Goal: Task Accomplishment & Management: Complete application form

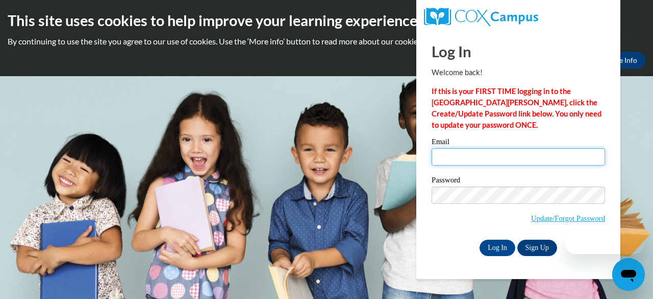
click at [450, 158] on input "Email" at bounding box center [518, 156] width 173 height 17
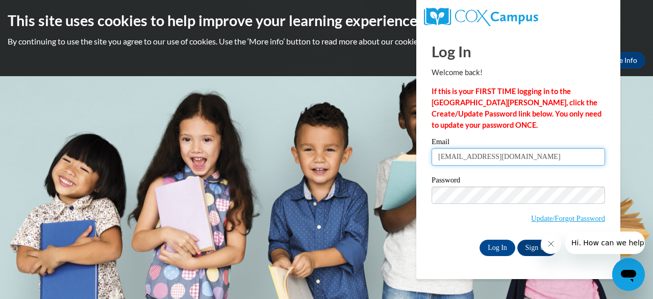
type input "kairicketts@spelman.edu"
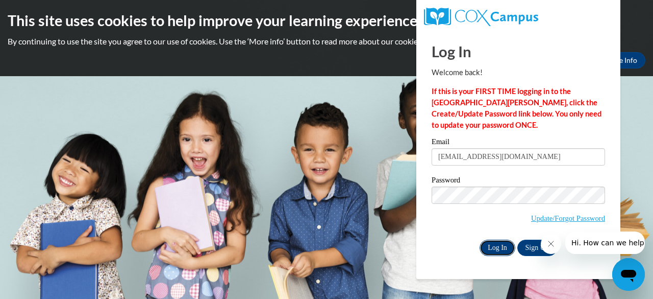
click at [497, 244] on input "Log In" at bounding box center [498, 247] width 36 height 16
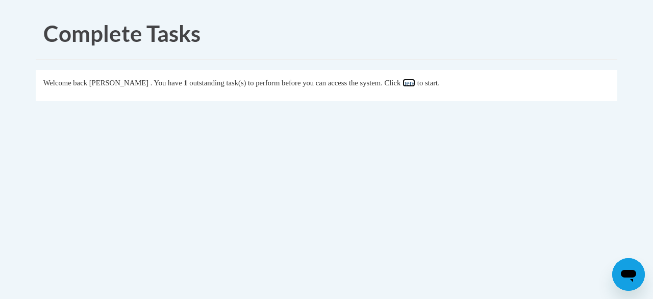
click at [415, 86] on link "here" at bounding box center [409, 83] width 13 height 8
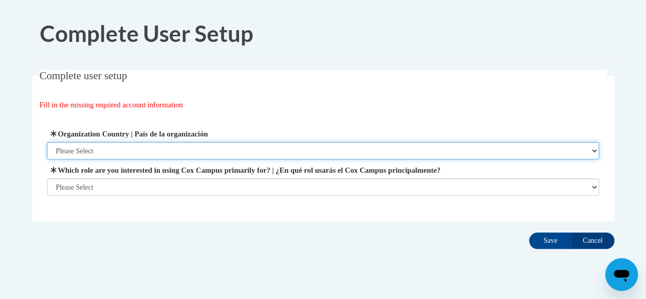
click at [140, 150] on select "Please Select United States | Estados Unidos Outside of the United States | Fue…" at bounding box center [323, 150] width 552 height 17
select select "ad49bcad-a171-4b2e-b99c-48b446064914"
click at [47, 142] on select "Please Select United States | Estados Unidos Outside of the United States | Fue…" at bounding box center [323, 150] width 552 height 17
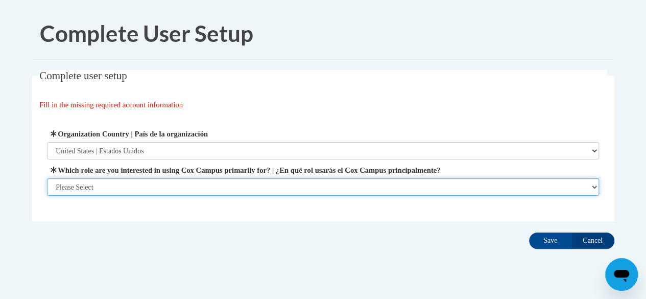
click at [134, 181] on select "Please Select College/University | Colegio/Universidad Community/Nonprofit Part…" at bounding box center [323, 186] width 552 height 17
select select "5a18ea06-2b54-4451-96f2-d152daf9eac5"
click at [47, 195] on select "Please Select College/University | Colegio/Universidad Community/Nonprofit Part…" at bounding box center [323, 186] width 552 height 17
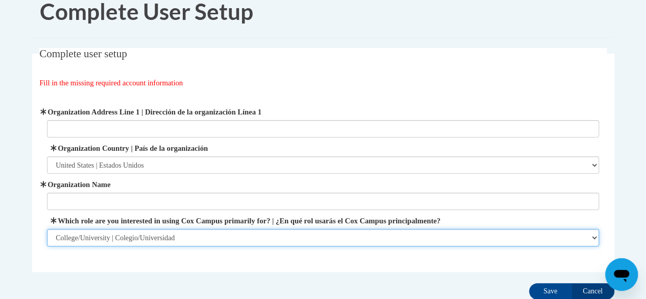
scroll to position [28, 0]
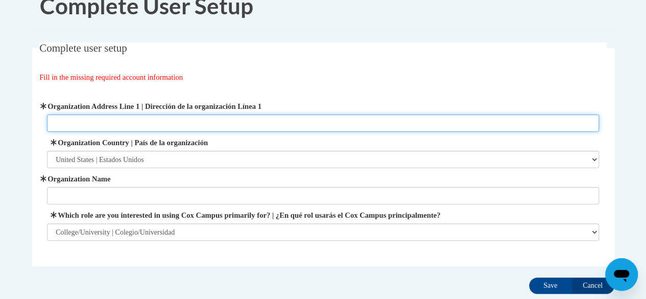
click at [160, 117] on input "Organization Address Line 1 | Dirección de la organización Línea 1" at bounding box center [323, 122] width 552 height 17
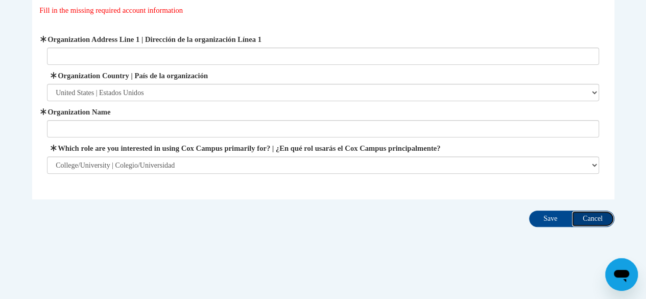
click at [610, 215] on input "Cancel" at bounding box center [592, 218] width 43 height 16
